Goal: Information Seeking & Learning: Check status

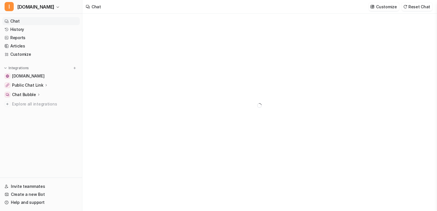
type textarea "**********"
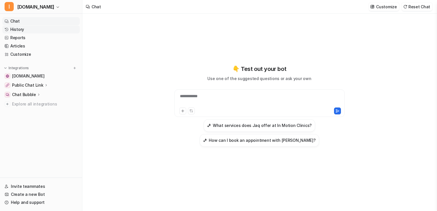
click at [28, 30] on link "History" at bounding box center [41, 29] width 78 height 8
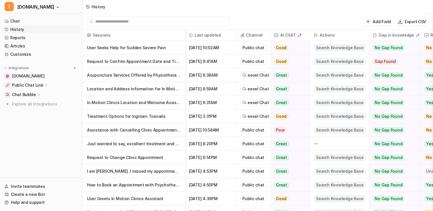
click at [159, 62] on p "Request to Confirm Appointment Date and Time with [PERSON_NAME]" at bounding box center [134, 62] width 94 height 14
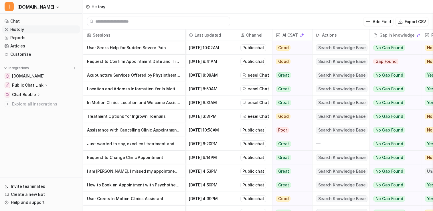
click at [136, 51] on p "User Seeks Help for Sudden Severe Pain" at bounding box center [134, 48] width 94 height 14
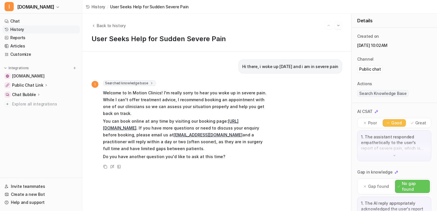
click at [20, 31] on link "History" at bounding box center [41, 29] width 78 height 8
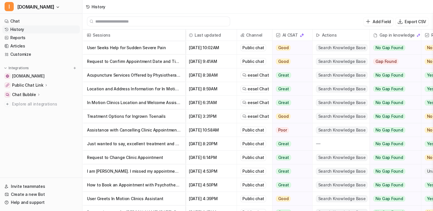
click at [154, 144] on p "Just wanted to say, excellent treatment and very friendly and professional serv…" at bounding box center [134, 144] width 94 height 14
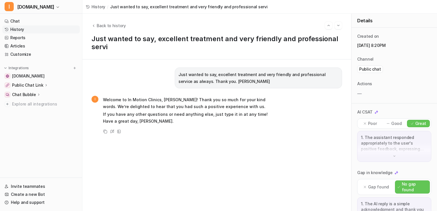
click at [154, 144] on div "Just wanted to say, excellent treatment and very friendly and professional serv…" at bounding box center [217, 136] width 251 height 136
